Goal: Check status: Check status

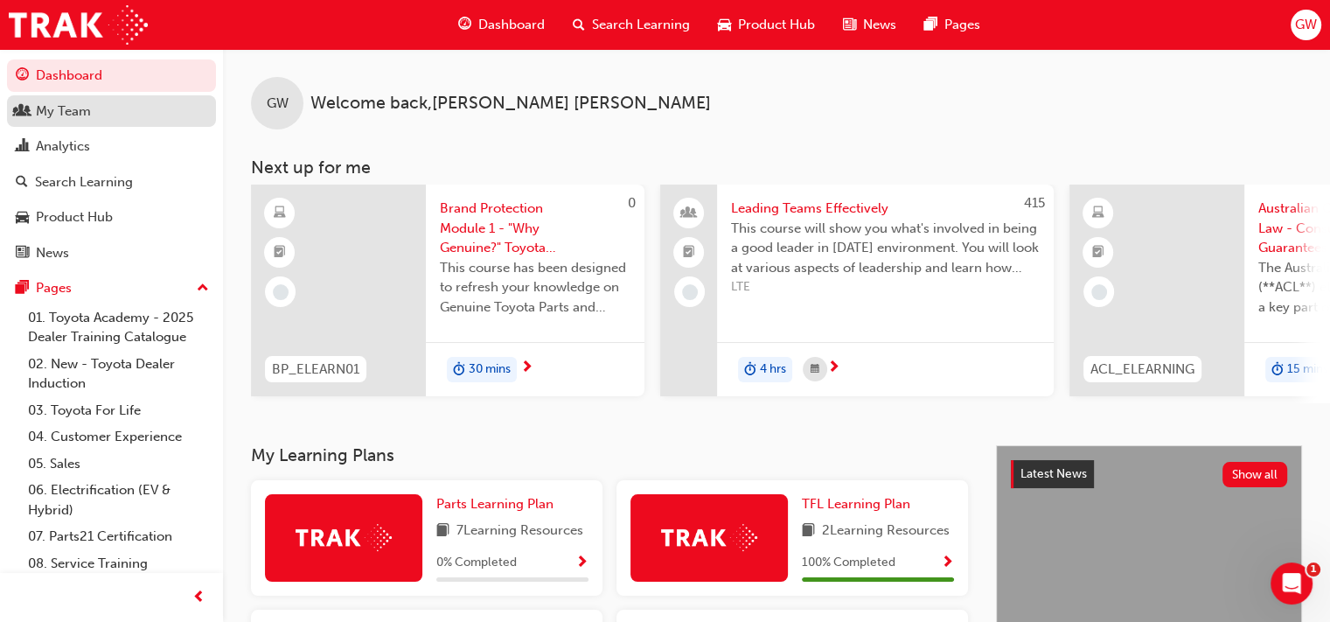
click at [80, 110] on div "My Team" at bounding box center [63, 111] width 55 height 20
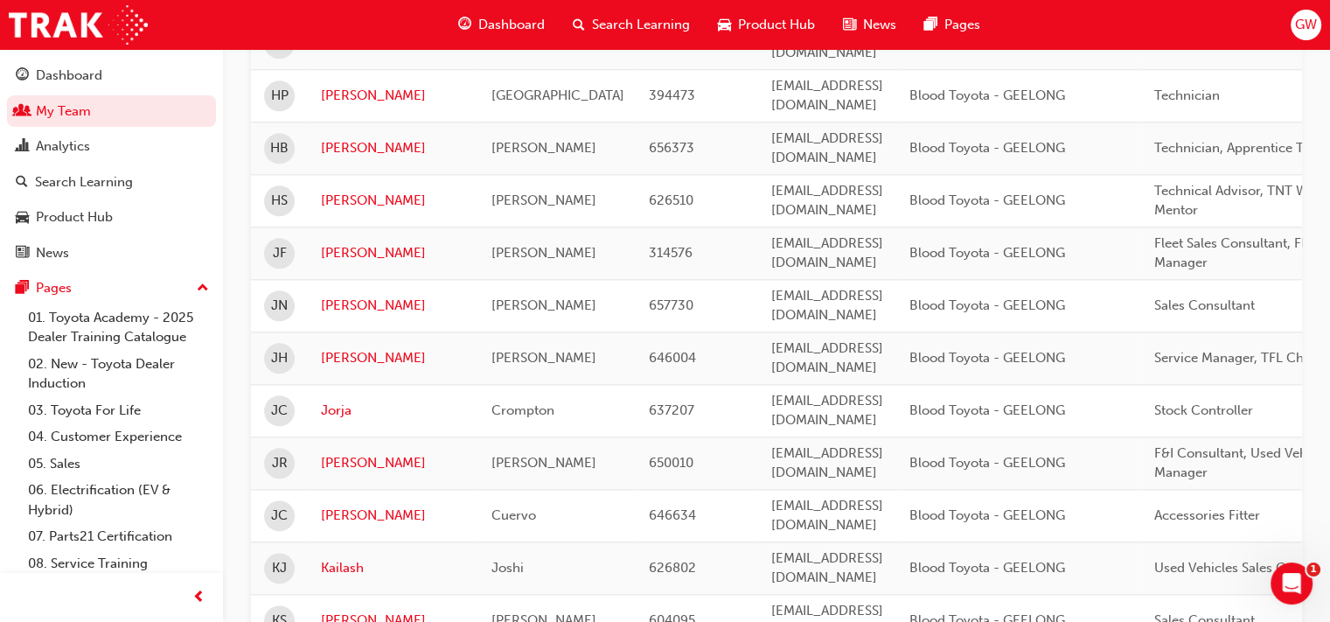
scroll to position [2223, 0]
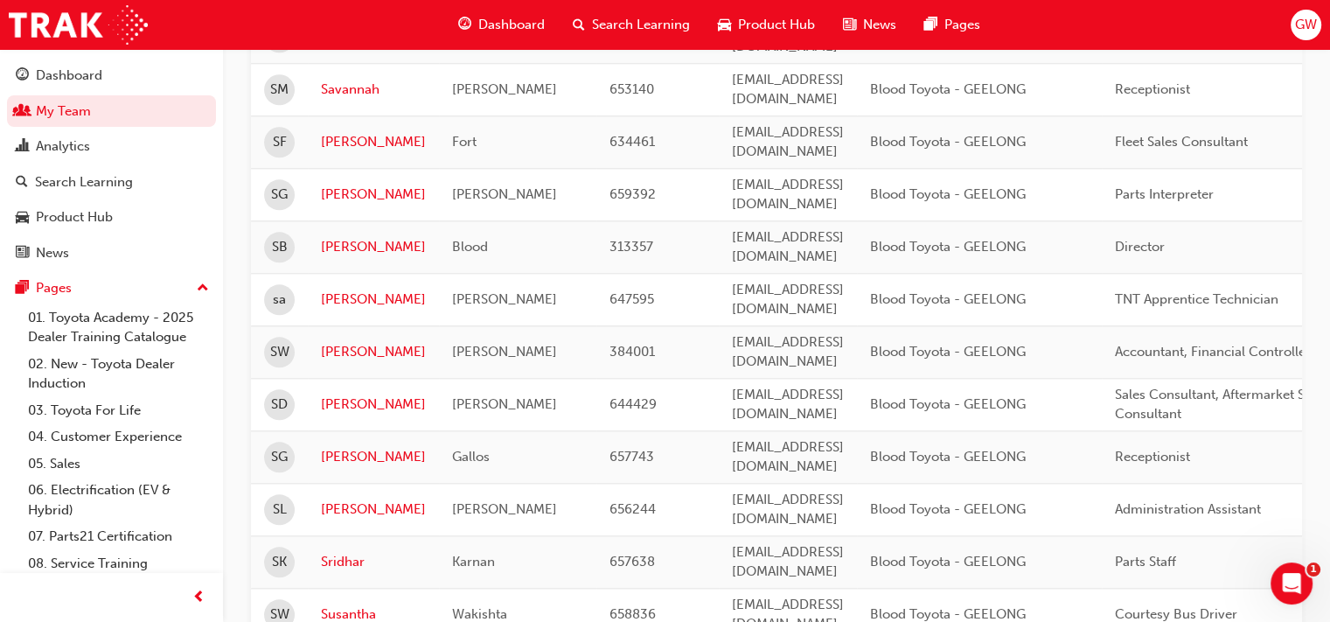
scroll to position [1707, 0]
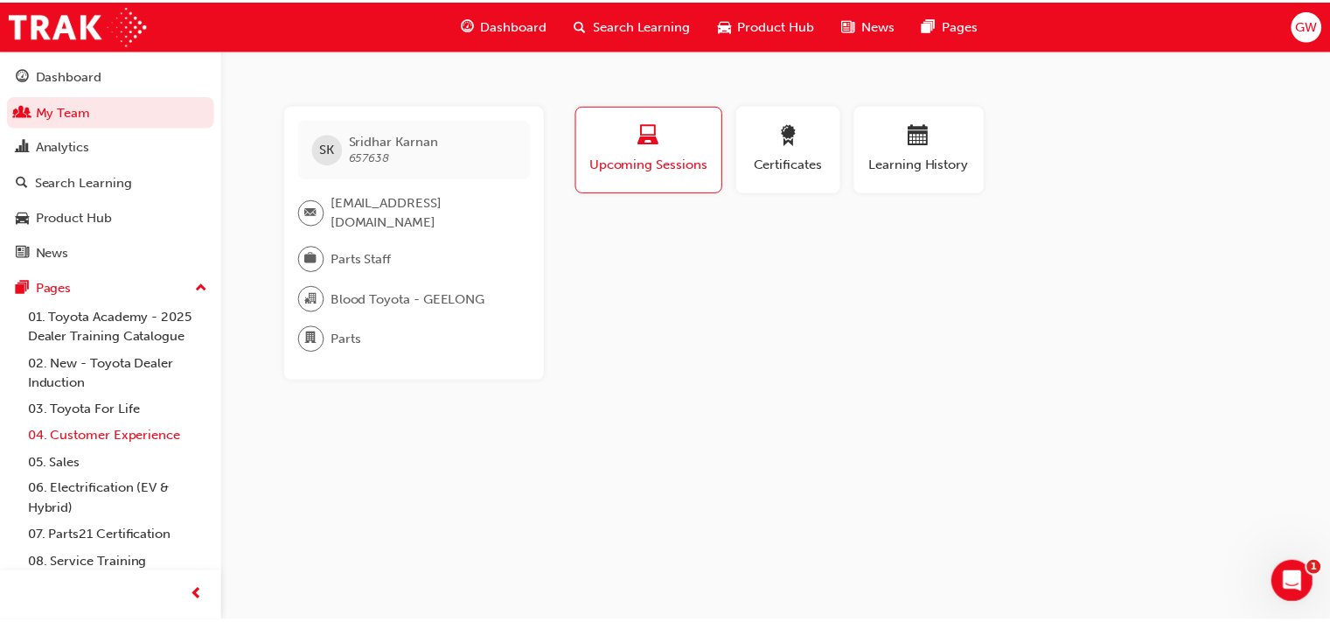
scroll to position [87, 0]
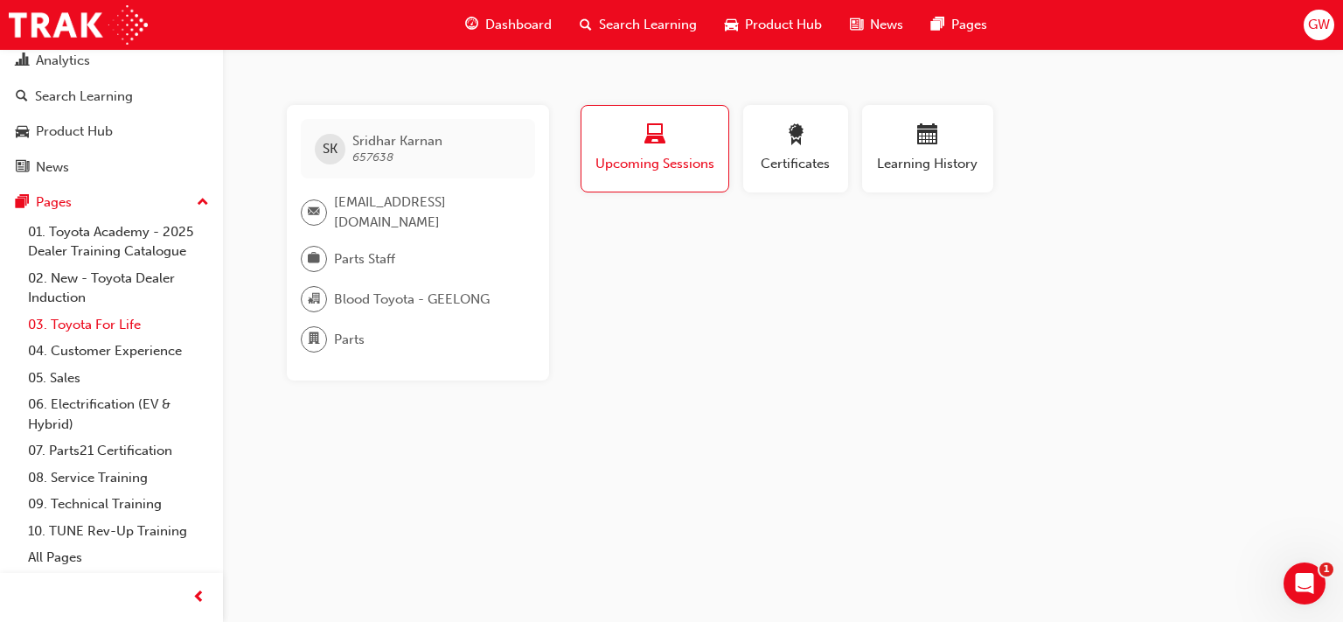
click at [62, 328] on link "03. Toyota For Life" at bounding box center [118, 324] width 195 height 27
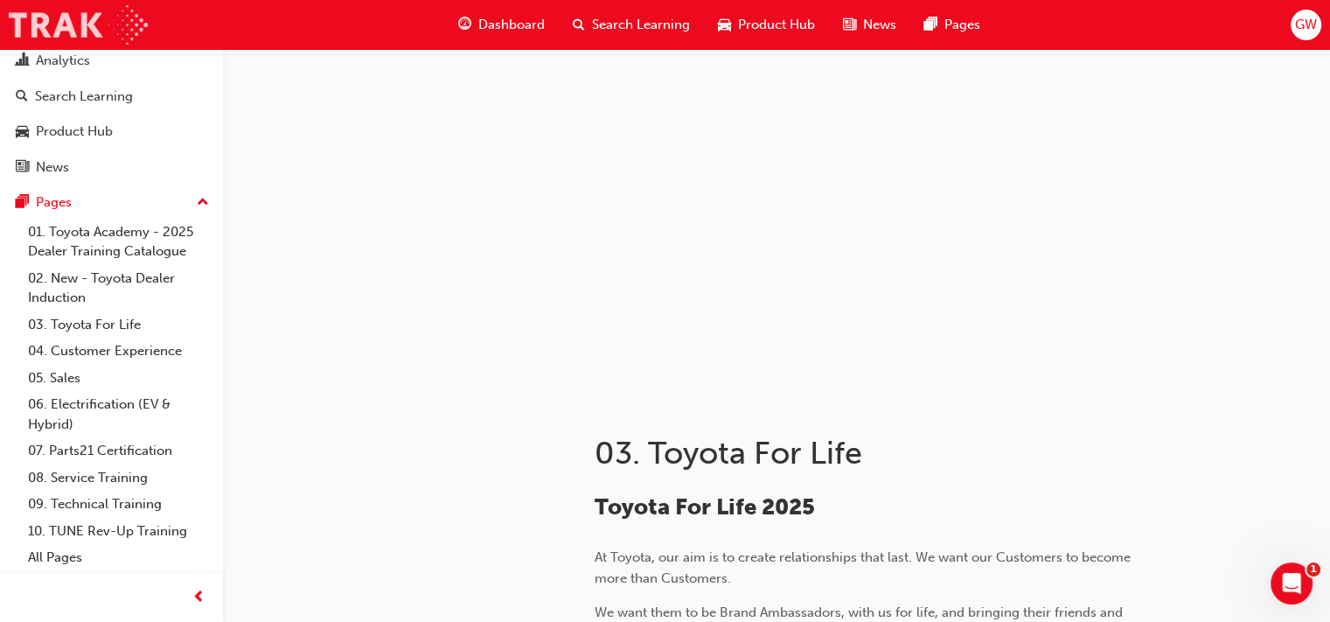
click at [38, 31] on img at bounding box center [78, 24] width 139 height 39
